Goal: Task Accomplishment & Management: Complete application form

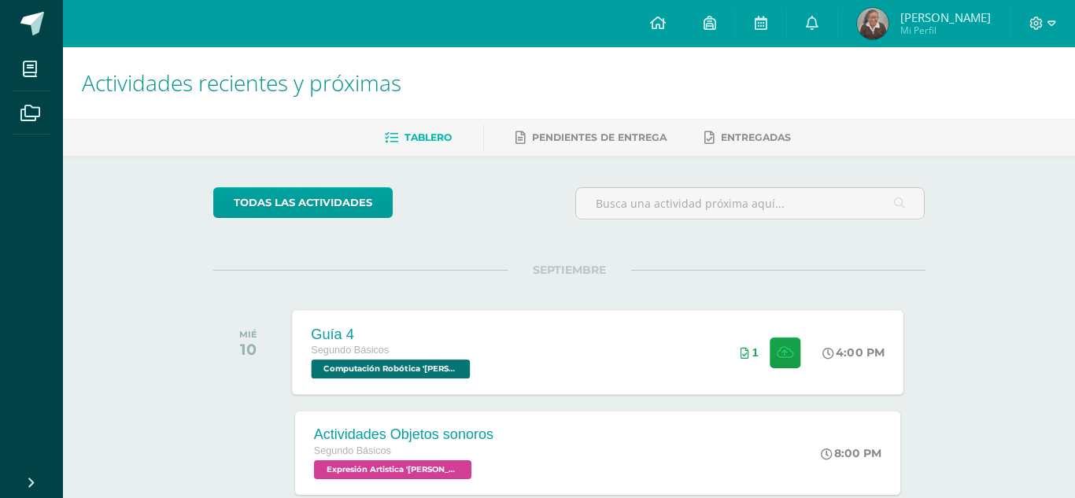
click at [379, 344] on div "Segundo Básicos" at bounding box center [392, 350] width 163 height 17
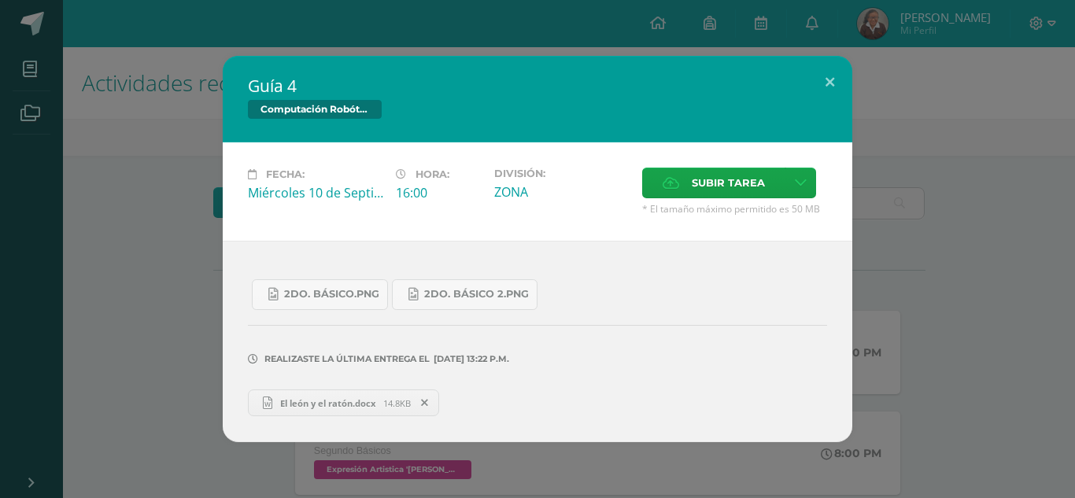
click at [354, 411] on link "El león y el ratón.docx 14.8KB" at bounding box center [343, 402] width 191 height 27
click at [826, 168] on div "Subir tarea" at bounding box center [734, 185] width 185 height 35
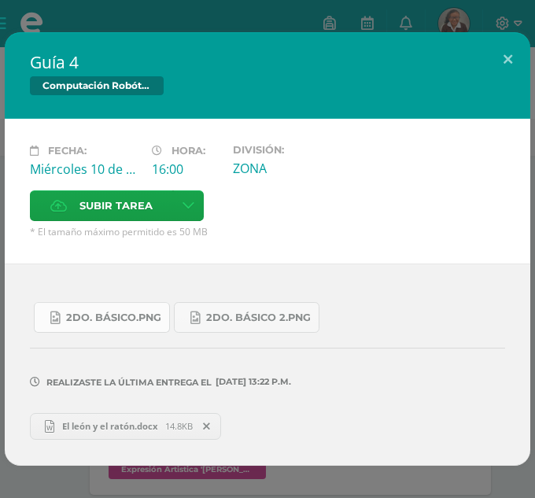
click at [83, 326] on link "2do. Básico.png" at bounding box center [102, 317] width 136 height 31
click at [253, 312] on span "2do. Básico 2.png" at bounding box center [258, 318] width 105 height 13
click at [210, 423] on icon at bounding box center [206, 426] width 7 height 11
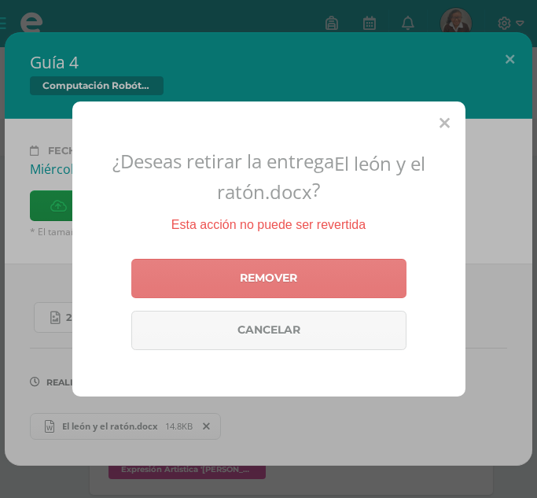
click at [228, 265] on link "Remover" at bounding box center [268, 278] width 275 height 39
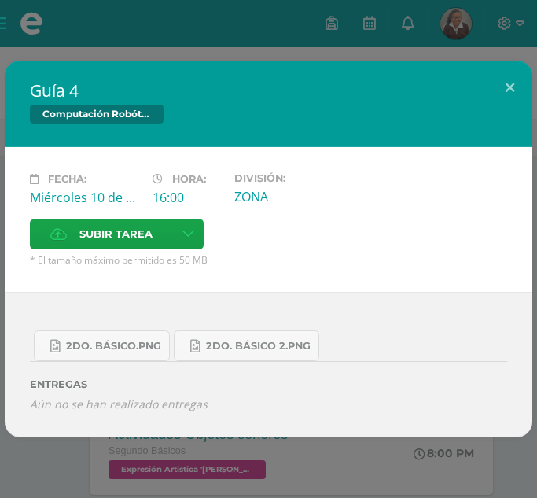
click at [73, 217] on div "Fecha: [DATE]" at bounding box center [85, 195] width 123 height 46
click at [87, 234] on span "Subir tarea" at bounding box center [115, 233] width 73 height 29
click at [0, 0] on input "Subir tarea" at bounding box center [0, 0] width 0 height 0
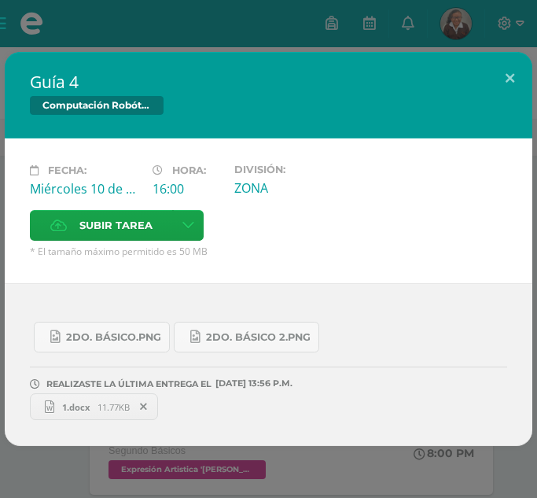
click at [87, 407] on span "1.docx" at bounding box center [75, 407] width 43 height 12
click at [146, 413] on span at bounding box center [144, 406] width 27 height 17
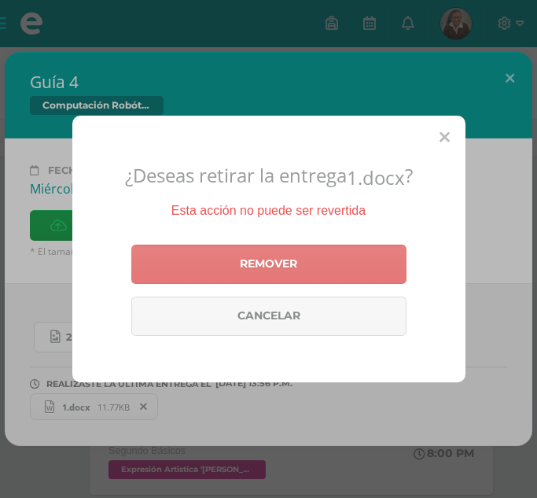
click at [245, 260] on link "Remover" at bounding box center [268, 264] width 275 height 39
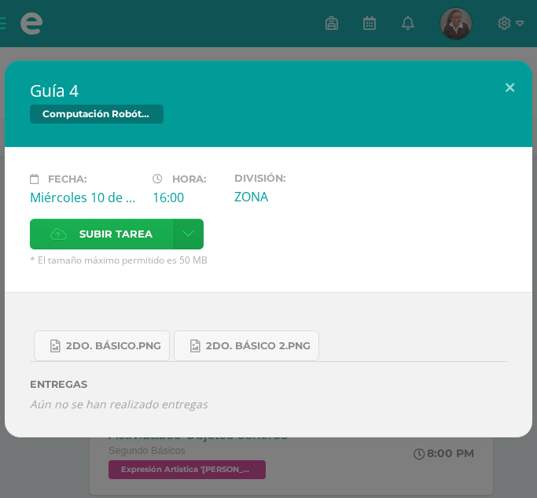
click at [102, 244] on span "Subir tarea" at bounding box center [115, 233] width 73 height 29
click at [0, 0] on input "Subir tarea" at bounding box center [0, 0] width 0 height 0
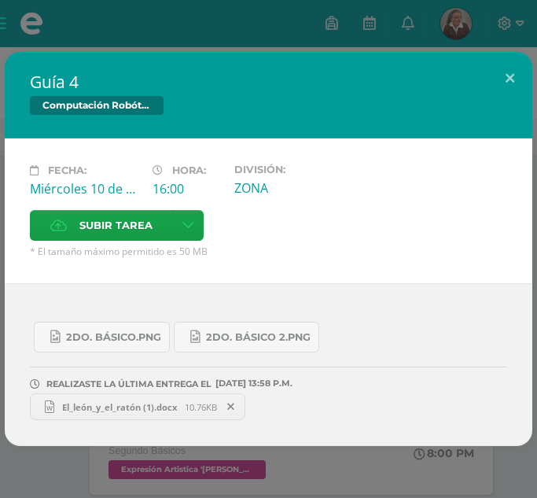
click at [124, 407] on span "El_león_y_el_ratón (1).docx" at bounding box center [119, 407] width 131 height 12
